Goal: Transaction & Acquisition: Book appointment/travel/reservation

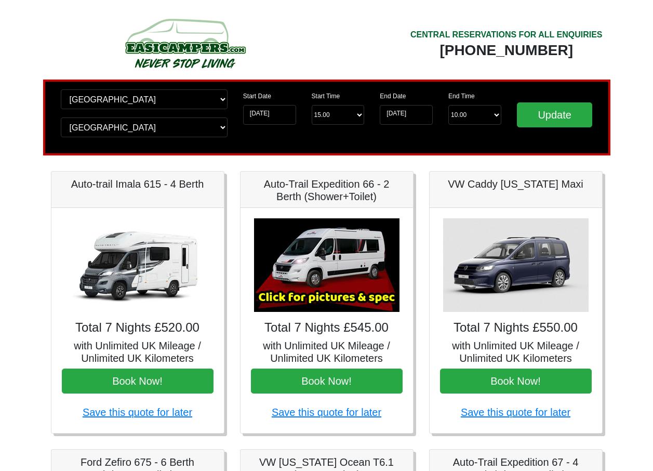
select select "EDI"
select select "PRE1"
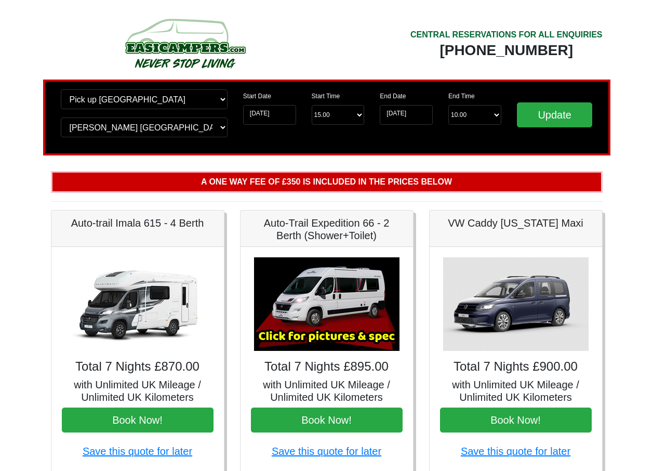
select select "BLA1"
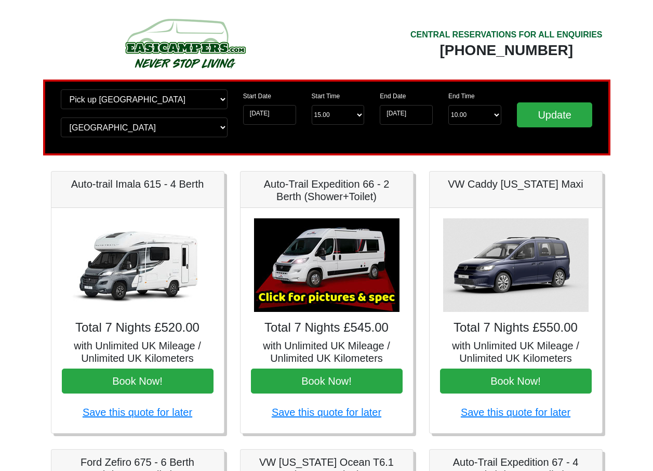
select select "EDI"
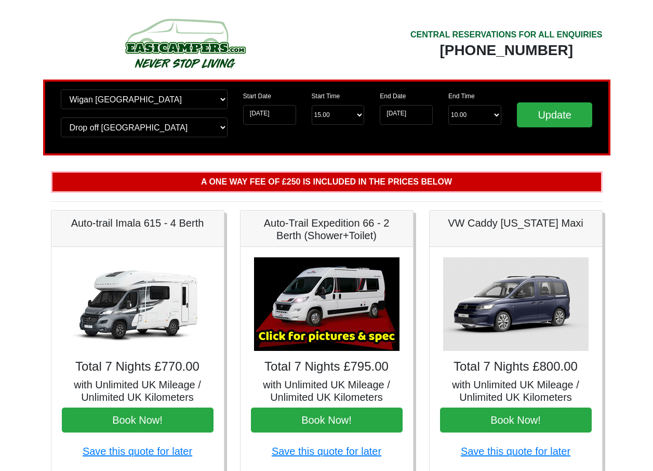
select select "QUE1"
